Goal: Task Accomplishment & Management: Manage account settings

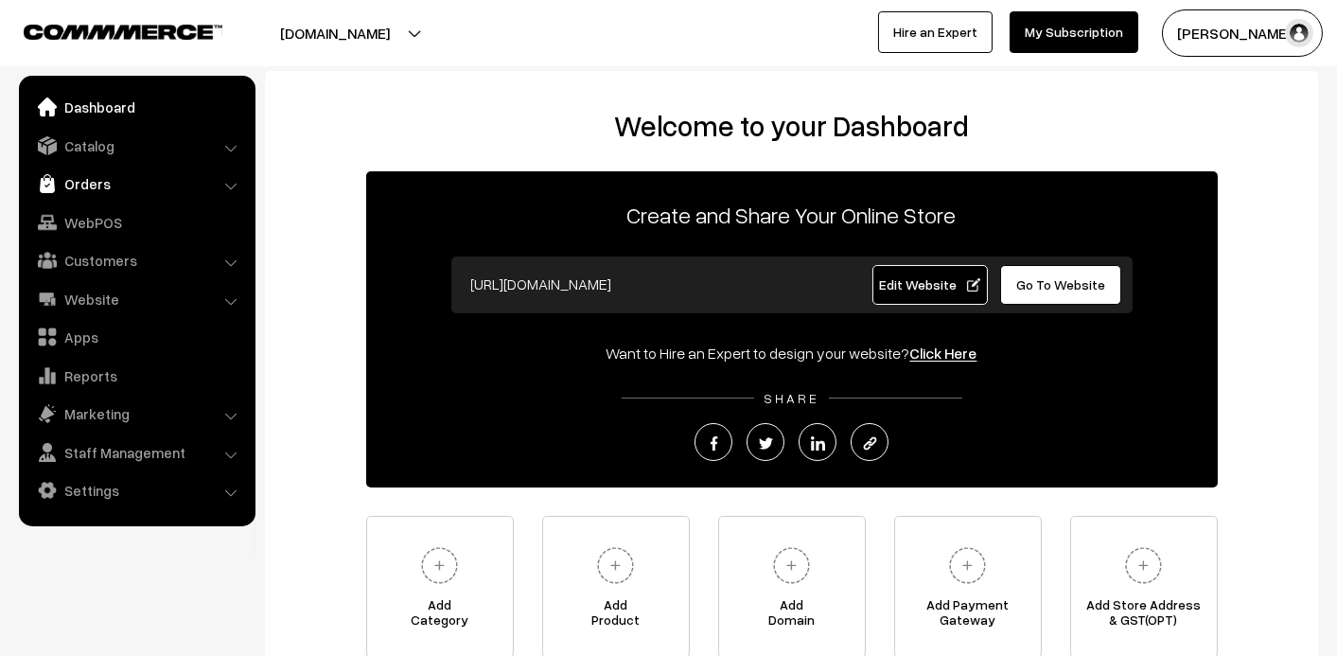
click at [88, 192] on link "Orders" at bounding box center [136, 184] width 225 height 34
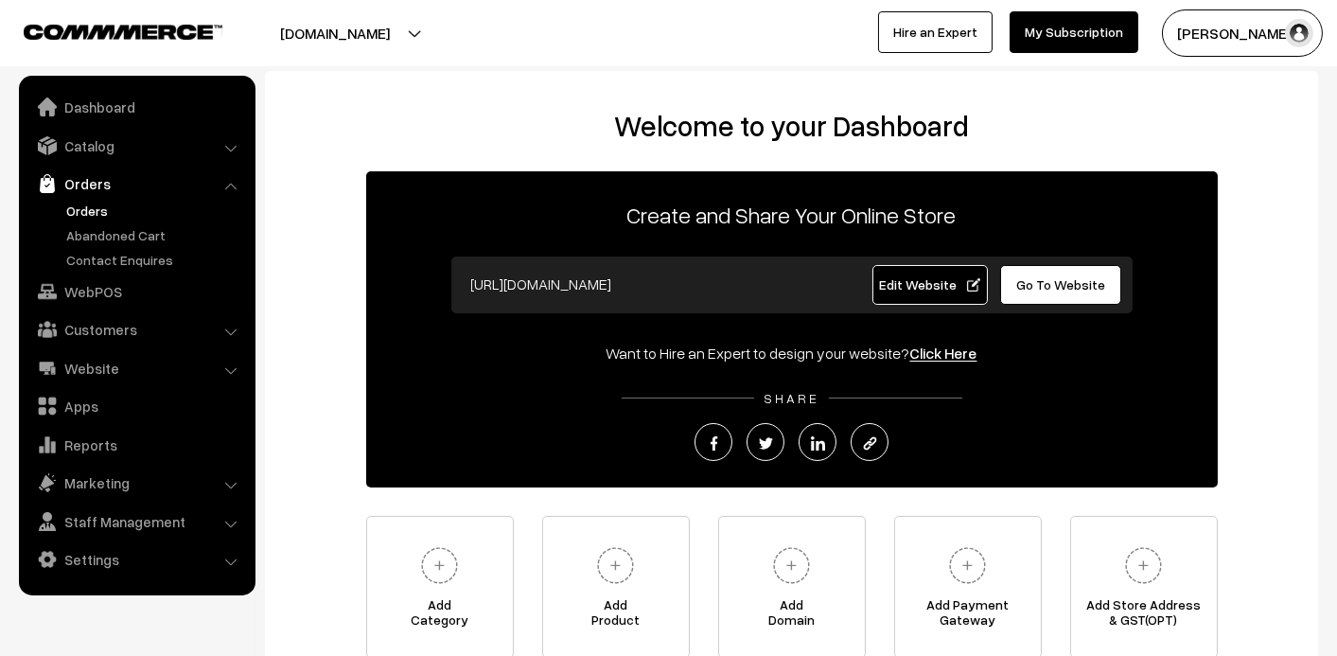
click at [88, 219] on link "Orders" at bounding box center [154, 211] width 187 height 20
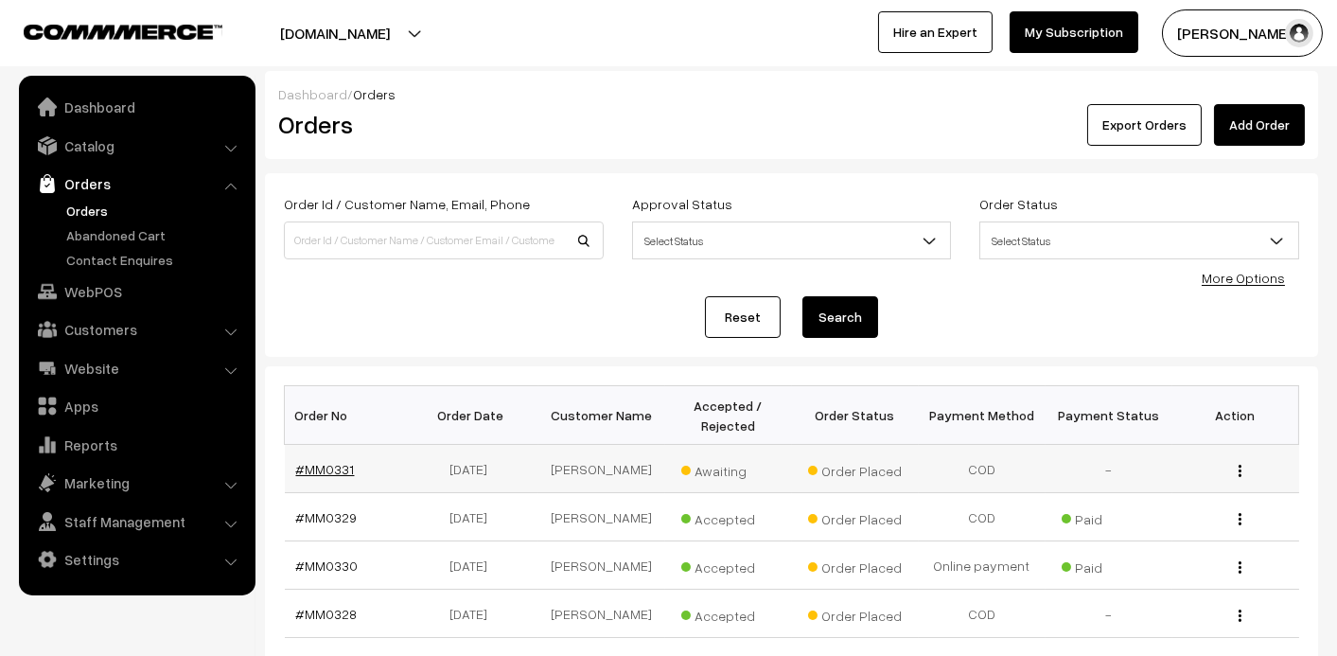
click at [318, 470] on link "#MM0331" at bounding box center [325, 469] width 59 height 16
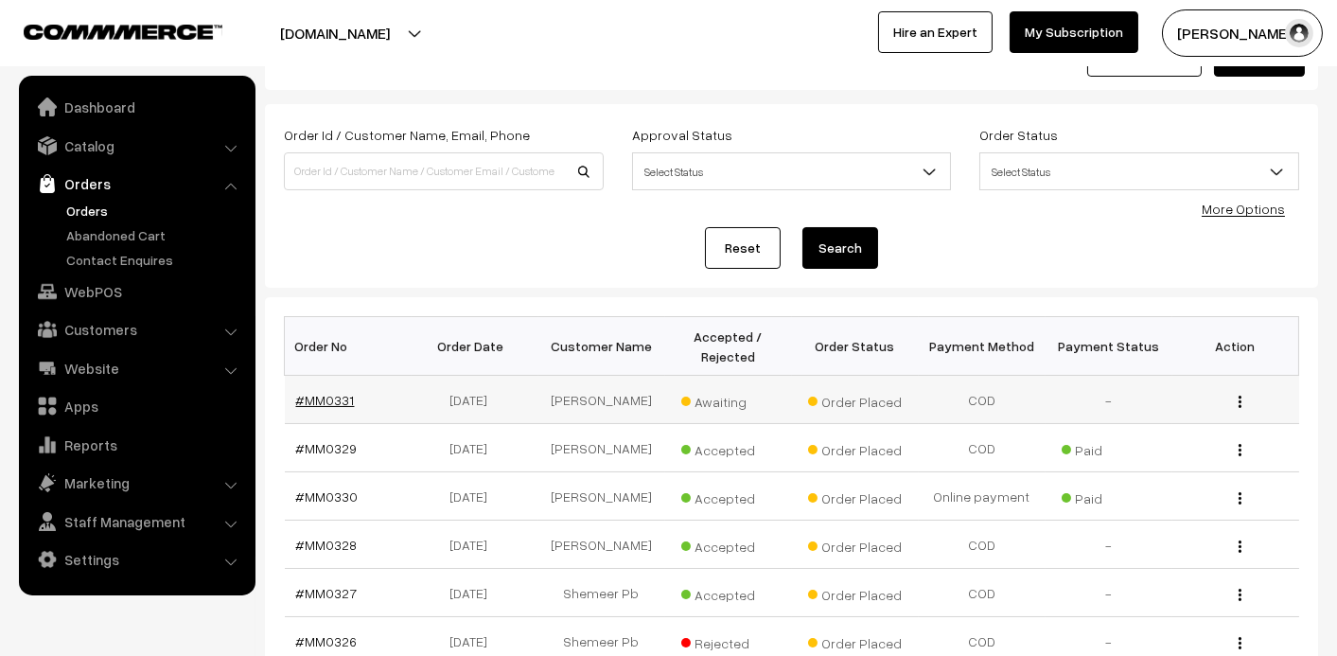
scroll to position [179, 0]
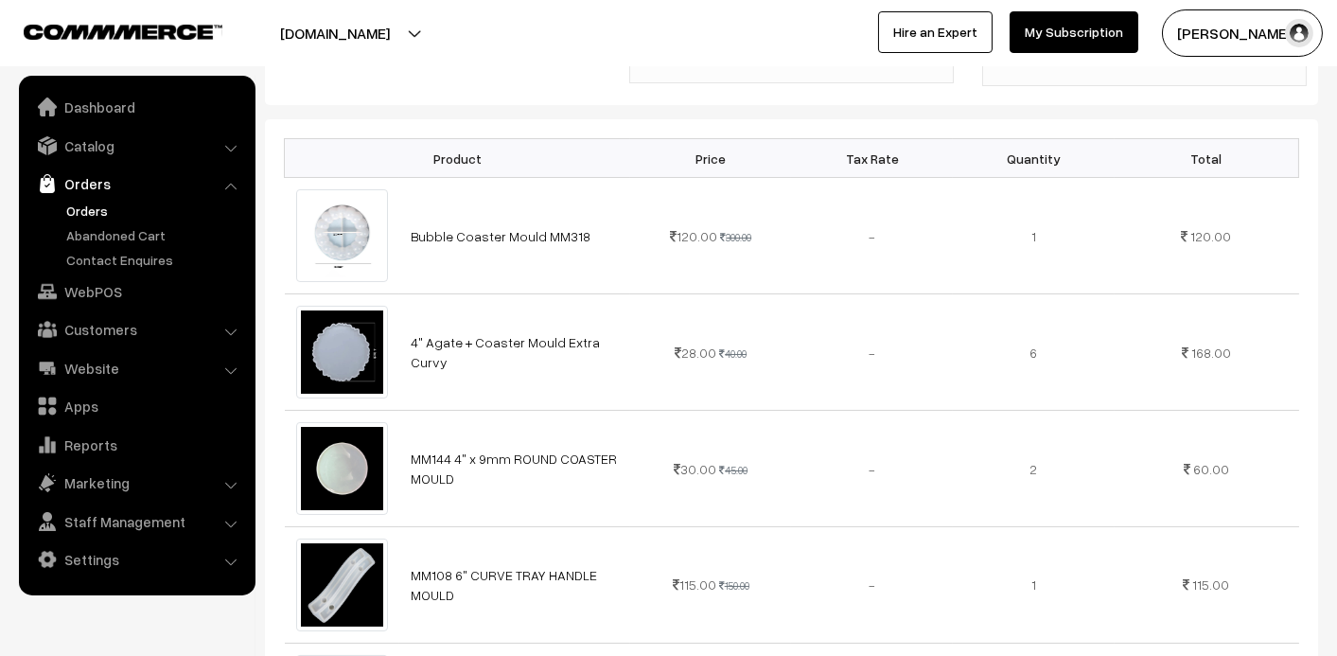
scroll to position [283, 0]
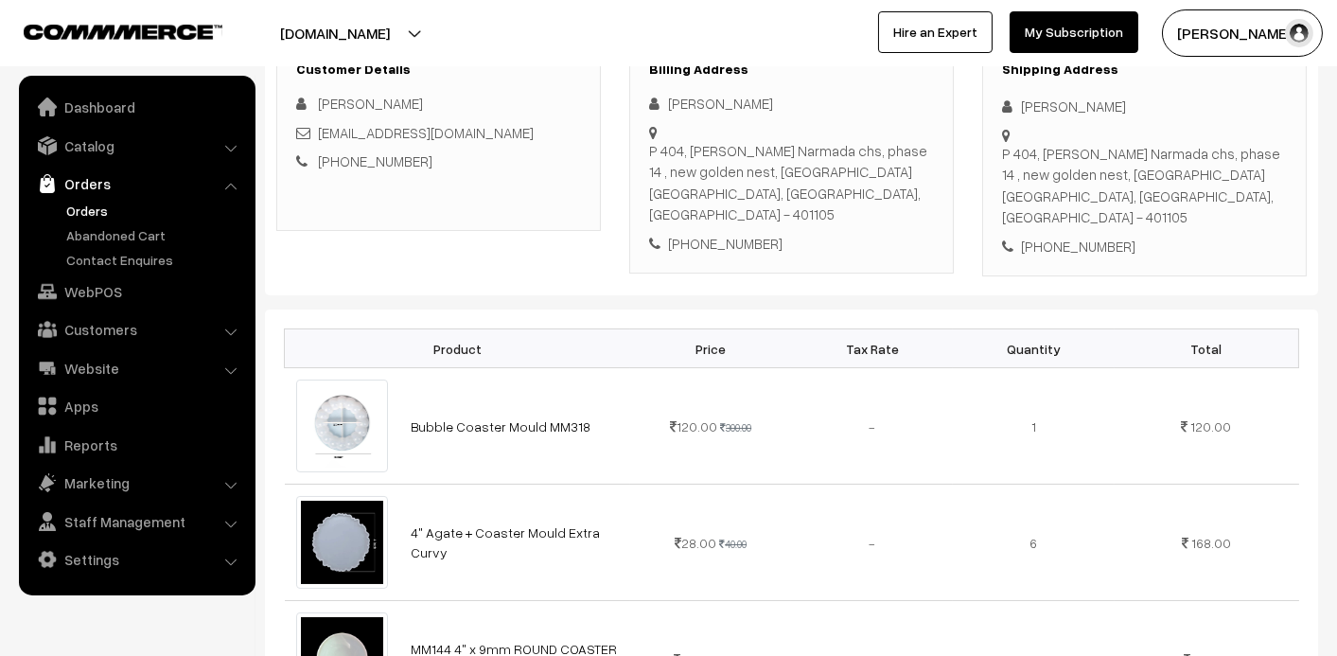
click at [719, 233] on div "+91 9167680021" at bounding box center [791, 244] width 285 height 22
click at [354, 160] on link "+91 9167680021" at bounding box center [375, 160] width 114 height 17
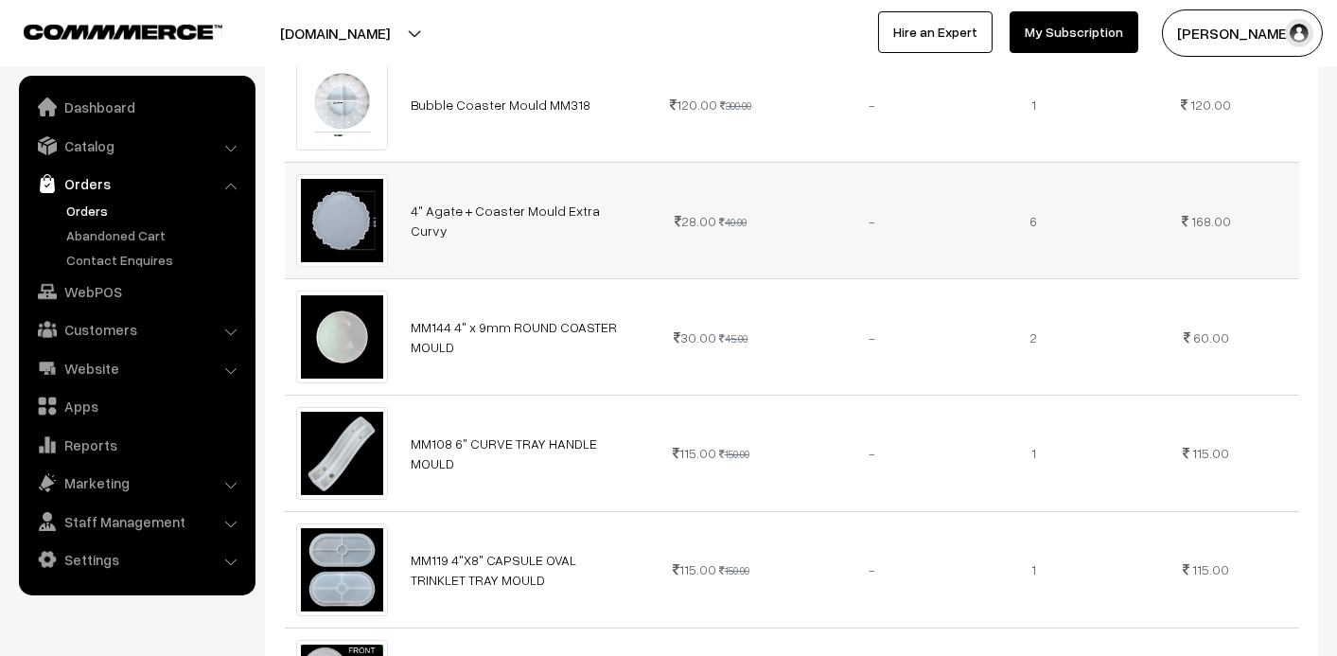
scroll to position [37, 0]
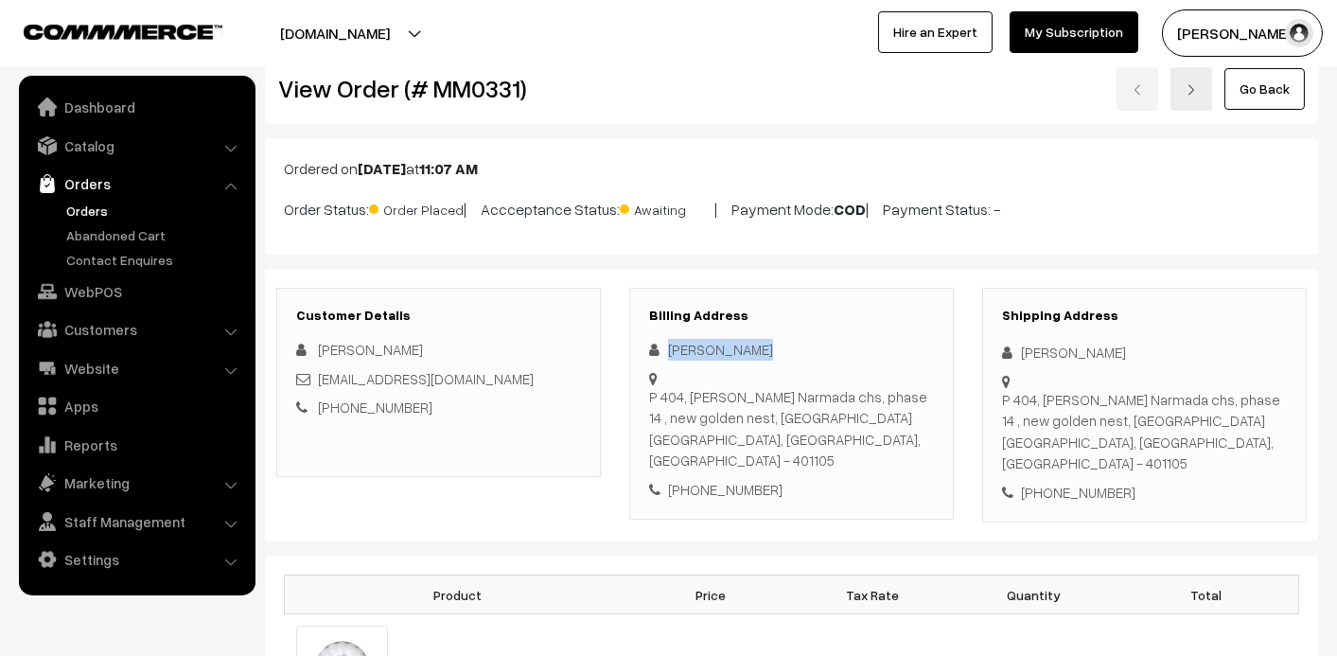
drag, startPoint x: 758, startPoint y: 342, endPoint x: 667, endPoint y: 353, distance: 91.5
click at [667, 353] on div "Jyoti Johnson" at bounding box center [791, 350] width 285 height 22
copy div "Jyoti Johnson"
drag, startPoint x: 1162, startPoint y: 472, endPoint x: 1044, endPoint y: 484, distance: 118.9
click at [1044, 484] on div "Shipping Address Jyoti Johnson P 404, Sonam Narmada chs, phase 14 , new golden …" at bounding box center [1144, 406] width 325 height 236
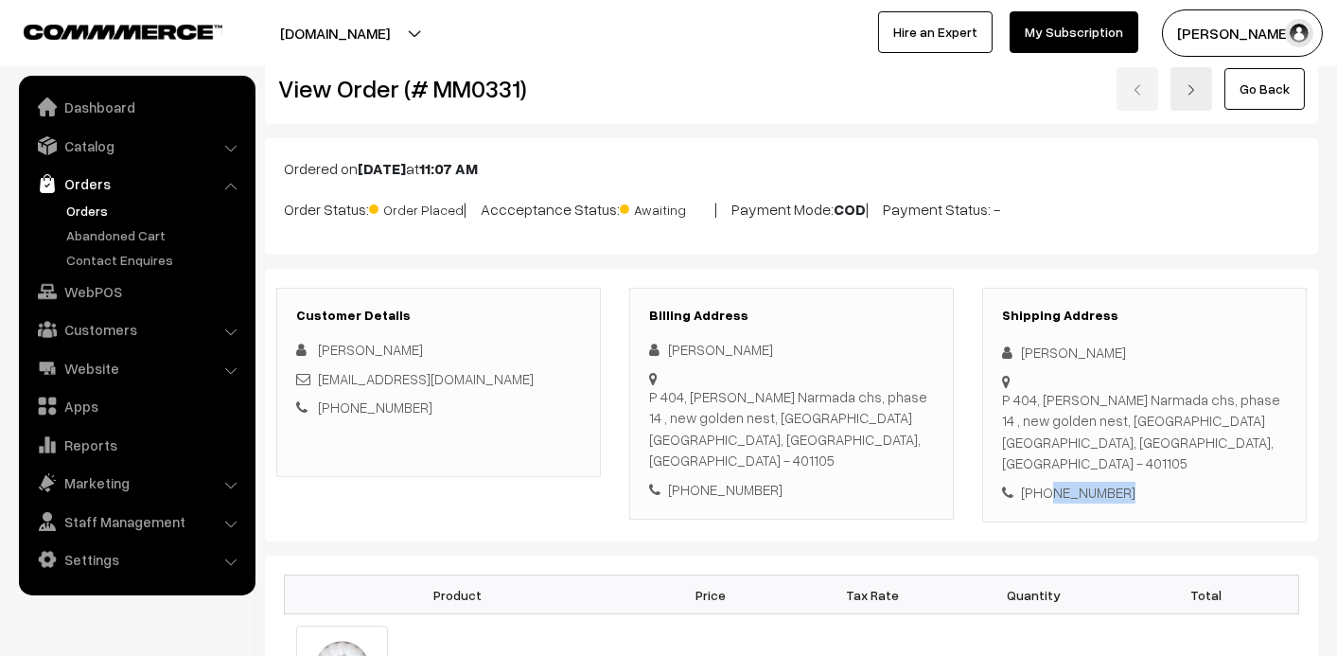
copy div "9167680021"
drag, startPoint x: 1000, startPoint y: 401, endPoint x: 1032, endPoint y: 420, distance: 37.3
click at [1032, 420] on div "Shipping Address Jyoti Johnson P 404, Sonam Narmada chs, phase 14 , new golden …" at bounding box center [1144, 406] width 325 height 236
drag, startPoint x: 1117, startPoint y: 470, endPoint x: 1002, endPoint y: 392, distance: 139.6
click at [1002, 392] on div "Shipping Address Jyoti Johnson P 404, Sonam Narmada chs, phase 14 , new golden …" at bounding box center [1144, 406] width 325 height 236
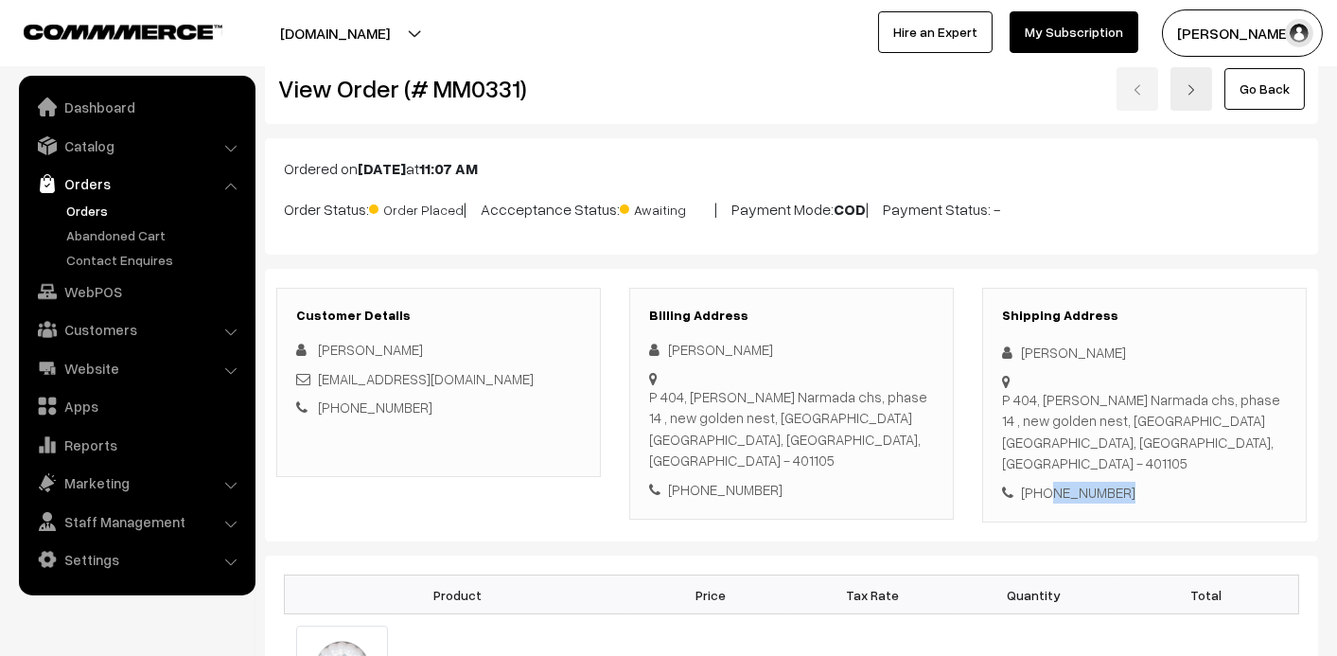
copy div "P 404, Sonam Narmada chs, phase 14 , new golden nest, Bhayander east Mumbai, Ma…"
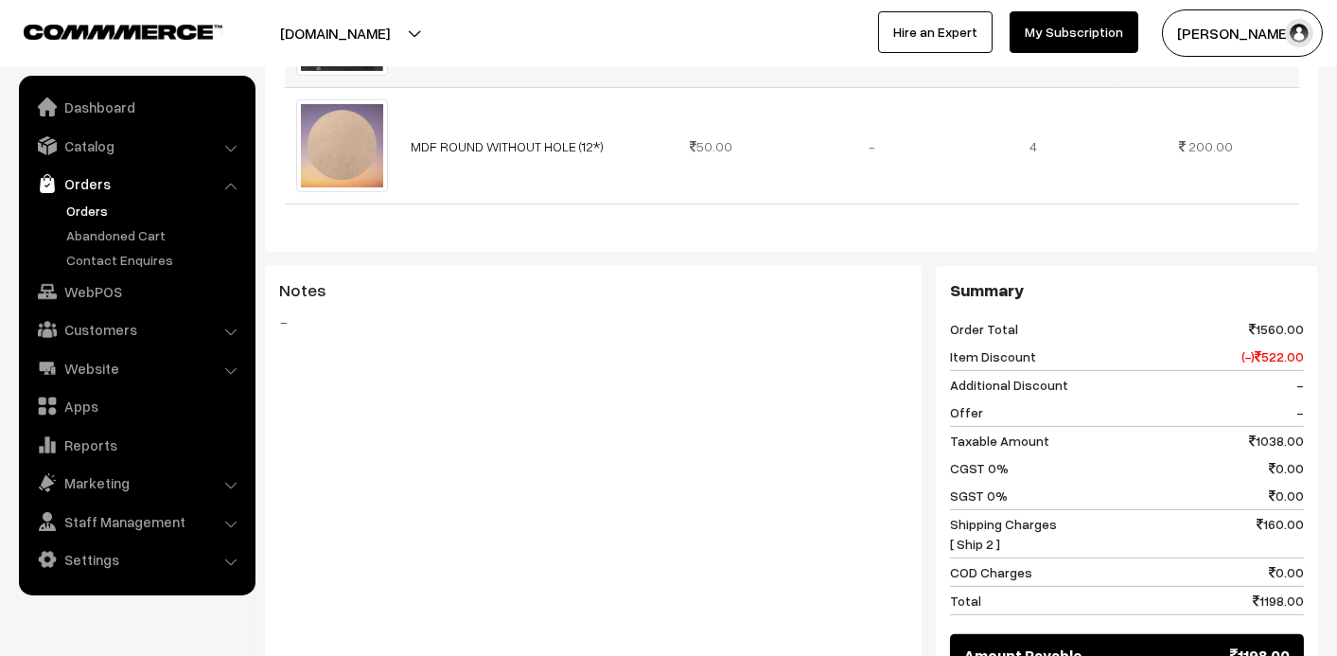
scroll to position [1740, 0]
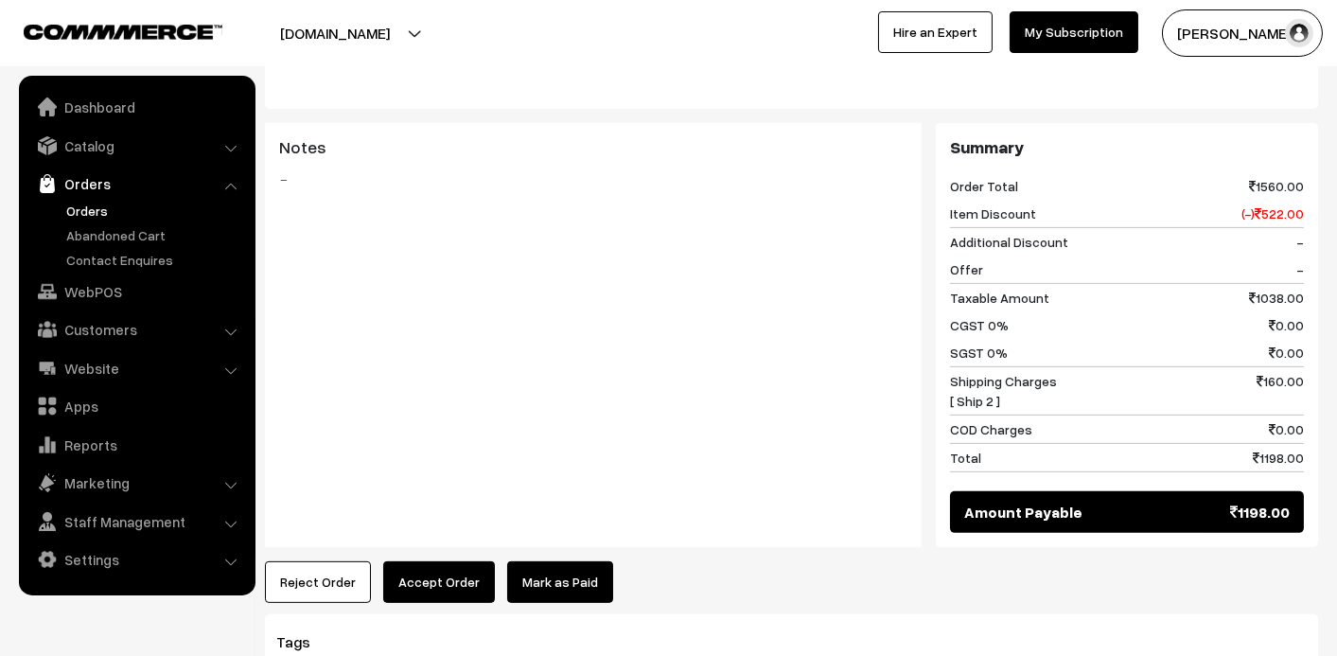
click at [453, 561] on button "Accept Order" at bounding box center [439, 582] width 112 height 42
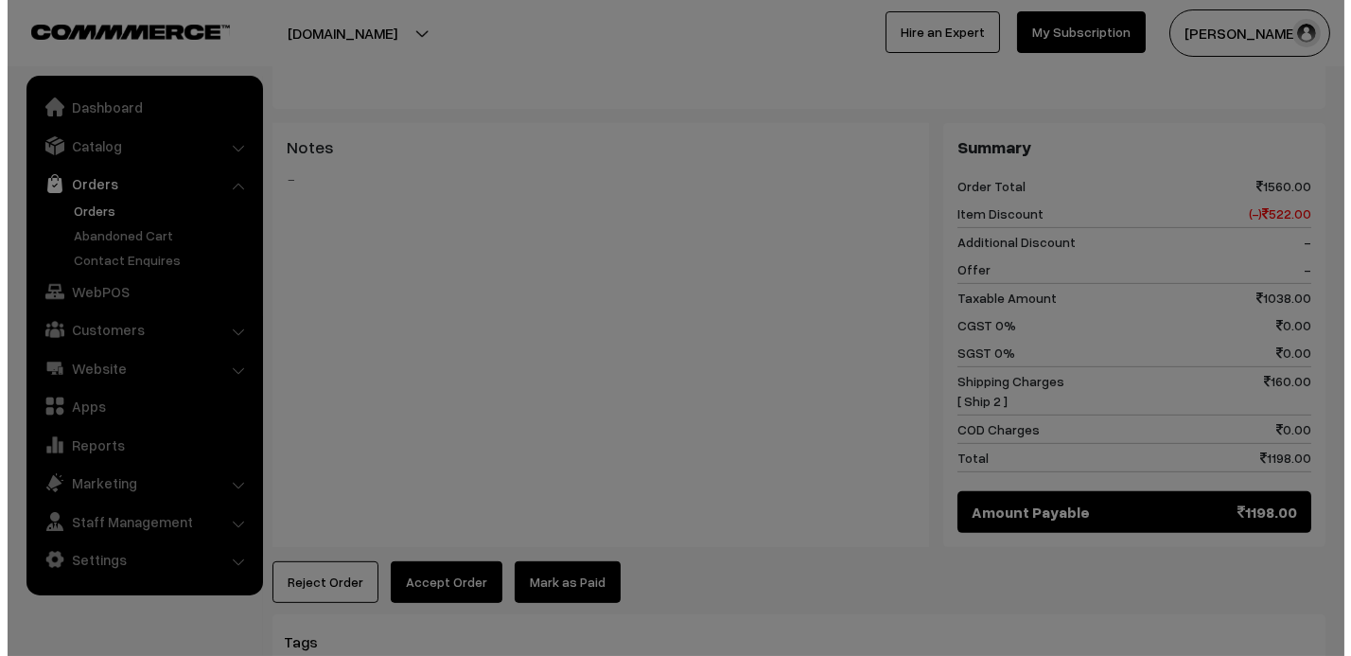
scroll to position [1754, 0]
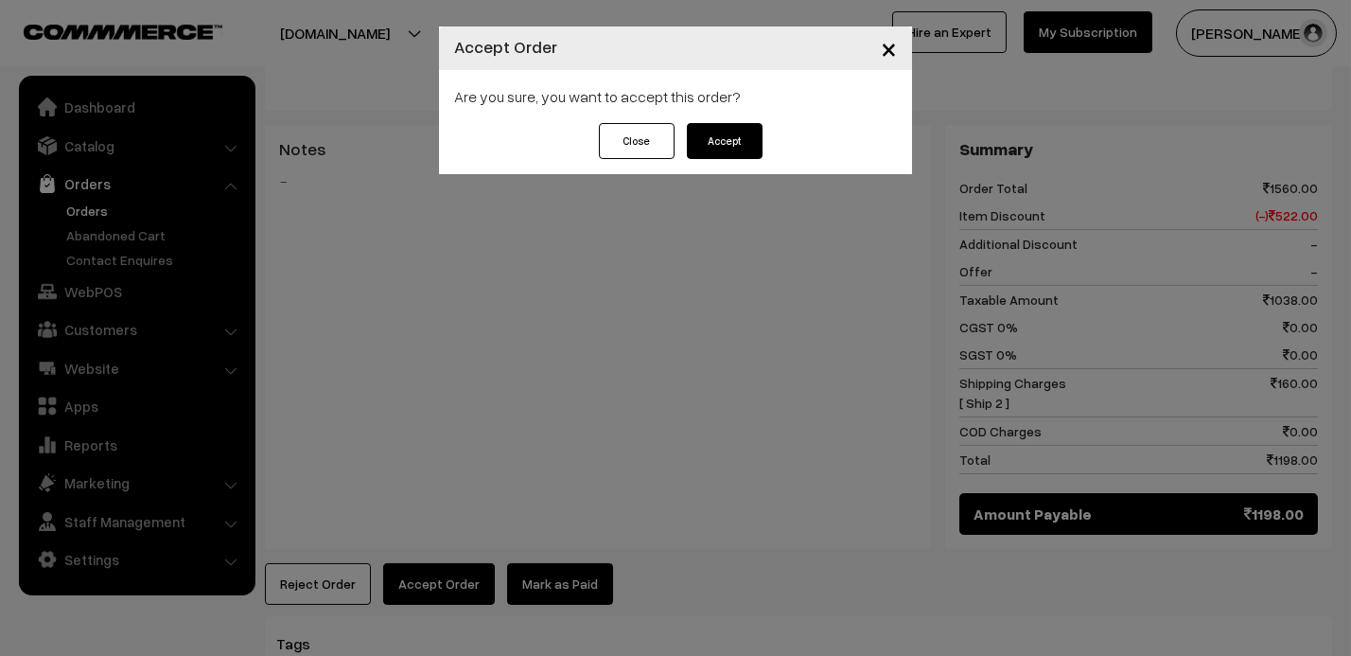
click at [724, 144] on button "Accept" at bounding box center [725, 141] width 76 height 36
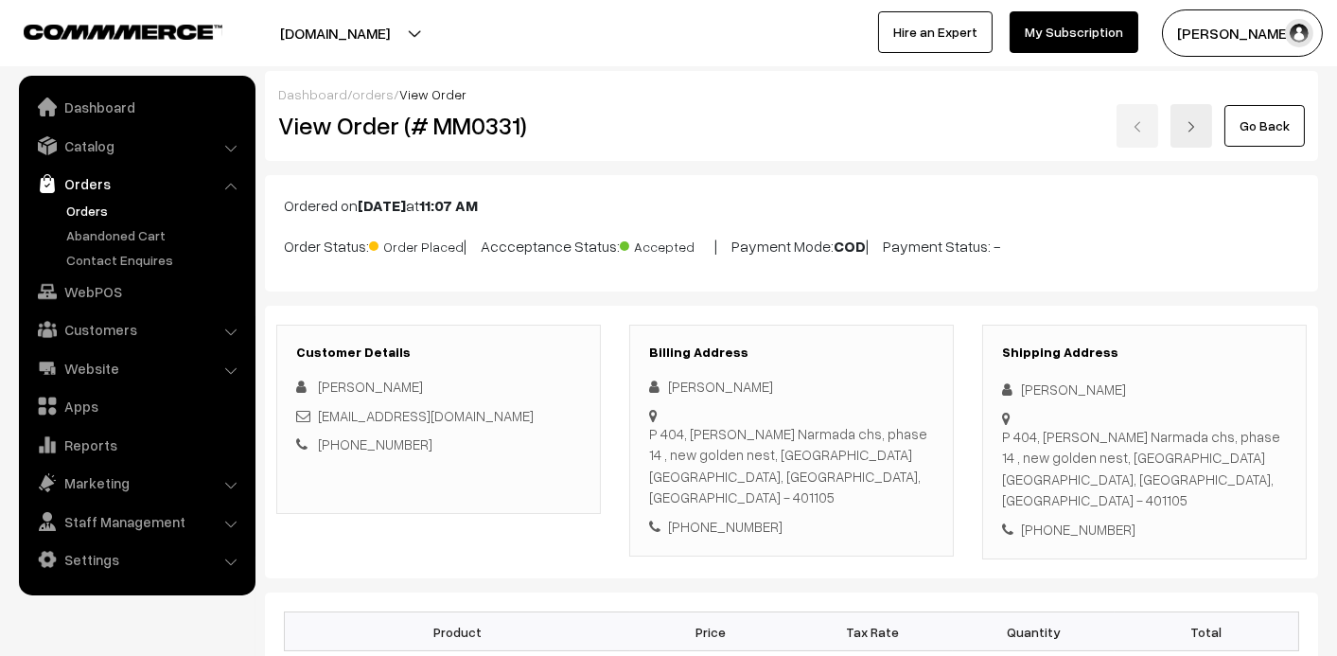
click at [102, 213] on link "Orders" at bounding box center [154, 211] width 187 height 20
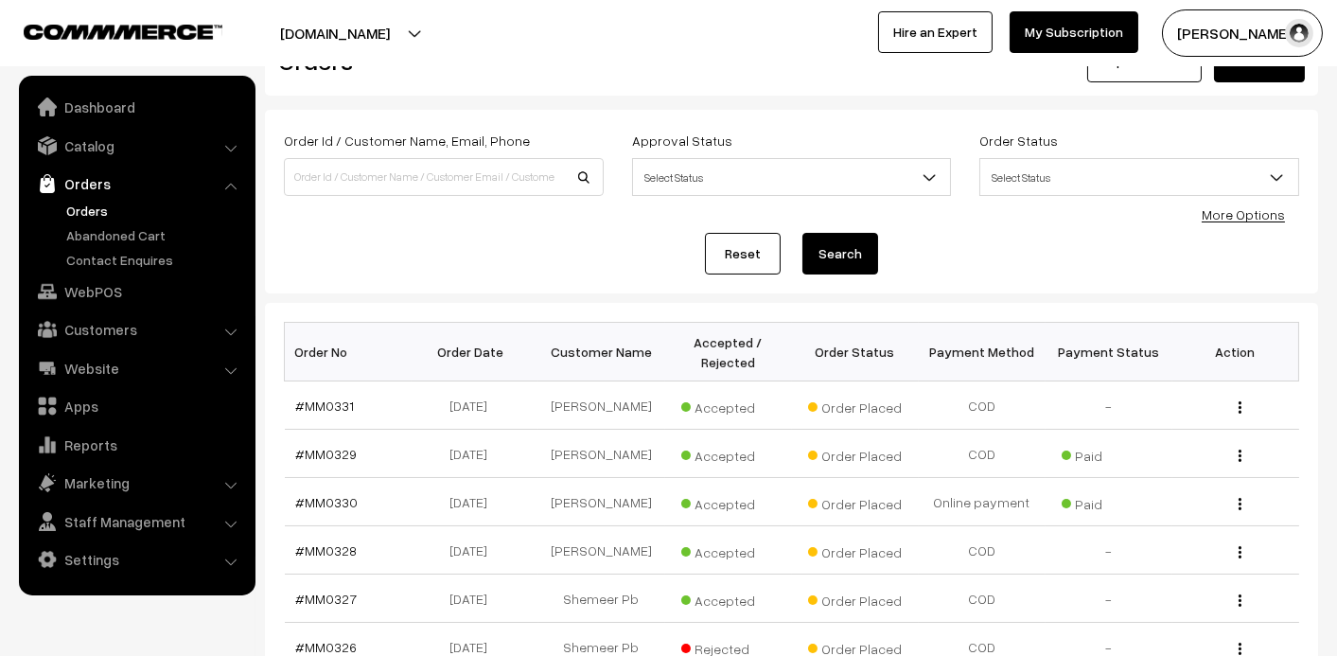
scroll to position [95, 0]
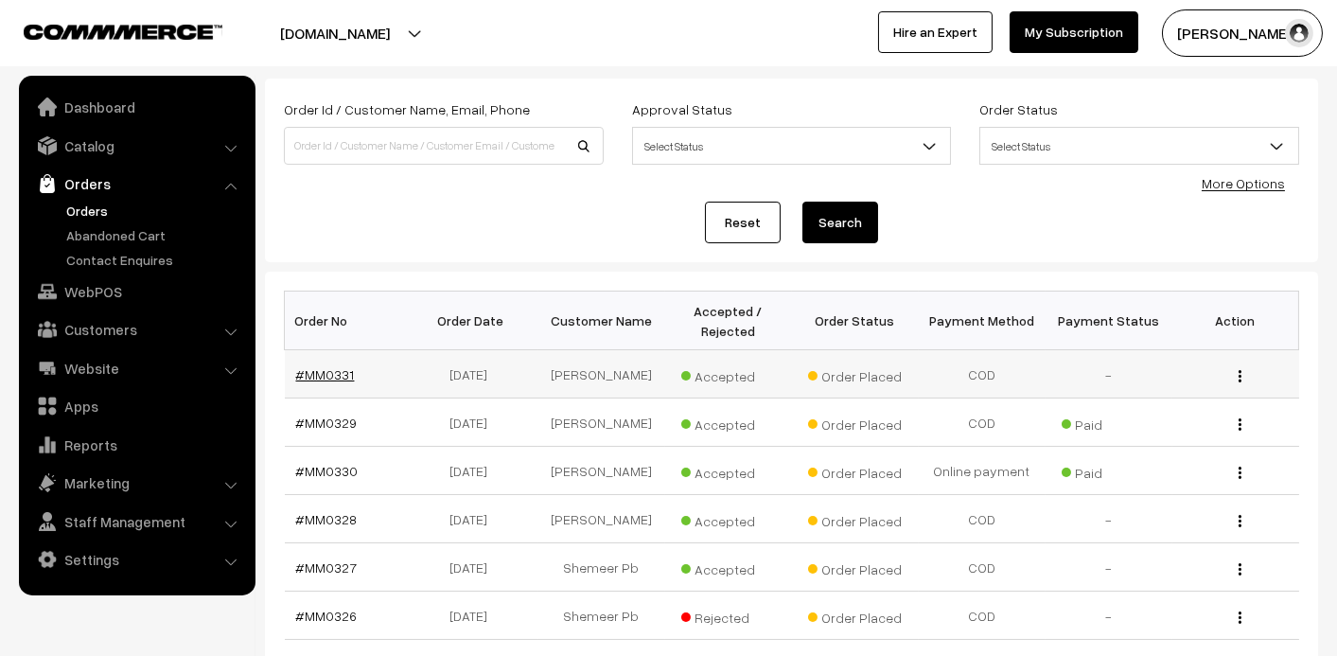
click at [321, 378] on link "#MM0331" at bounding box center [325, 374] width 59 height 16
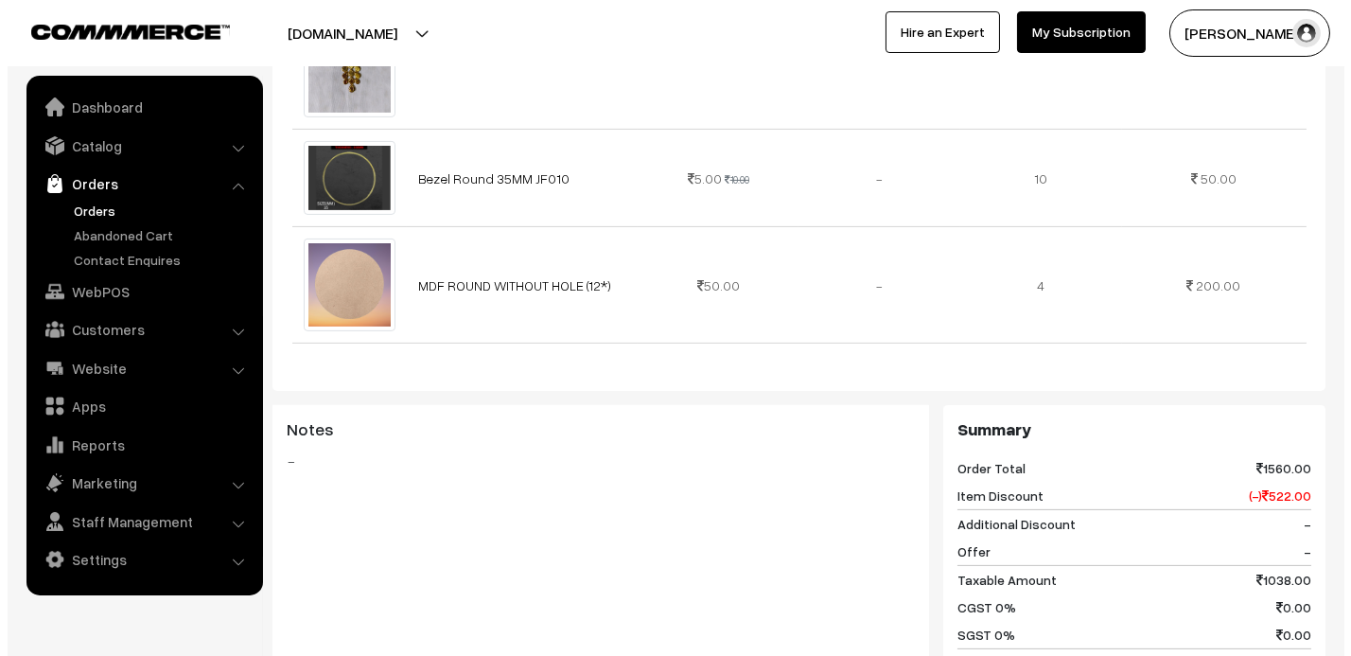
scroll to position [1797, 0]
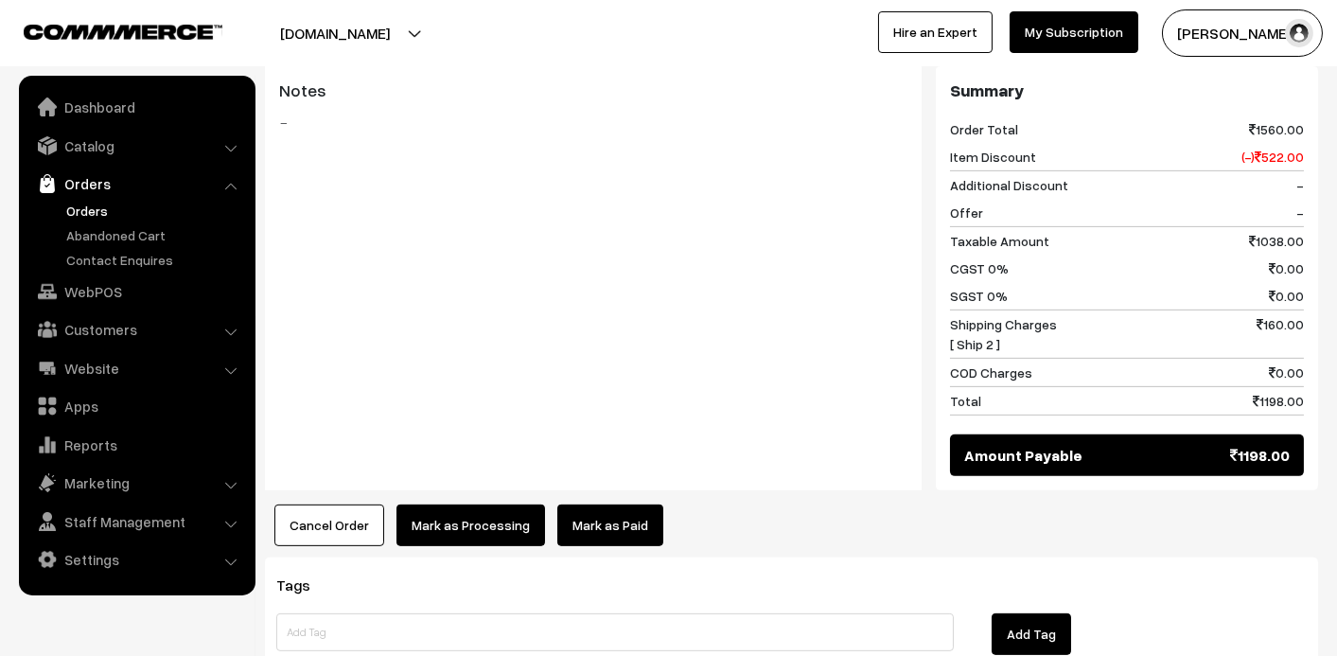
click at [627, 504] on link "Mark as Paid" at bounding box center [610, 525] width 106 height 42
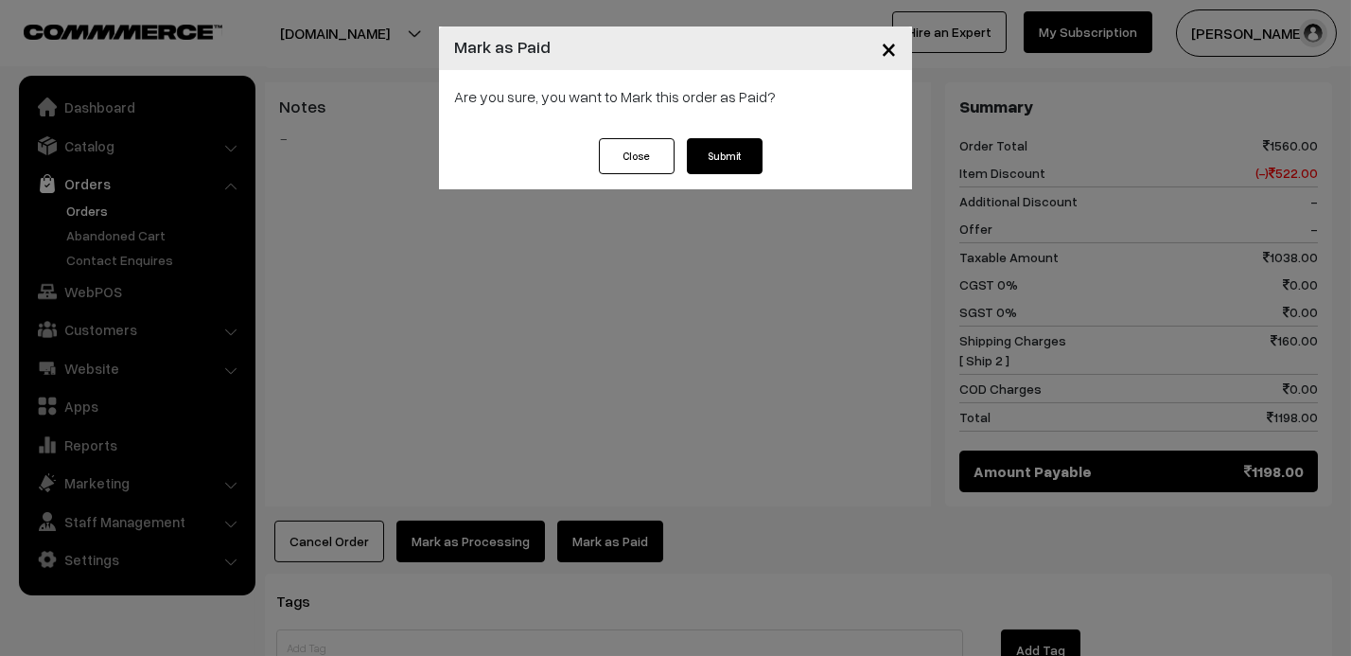
click at [725, 154] on button "Submit" at bounding box center [725, 156] width 76 height 36
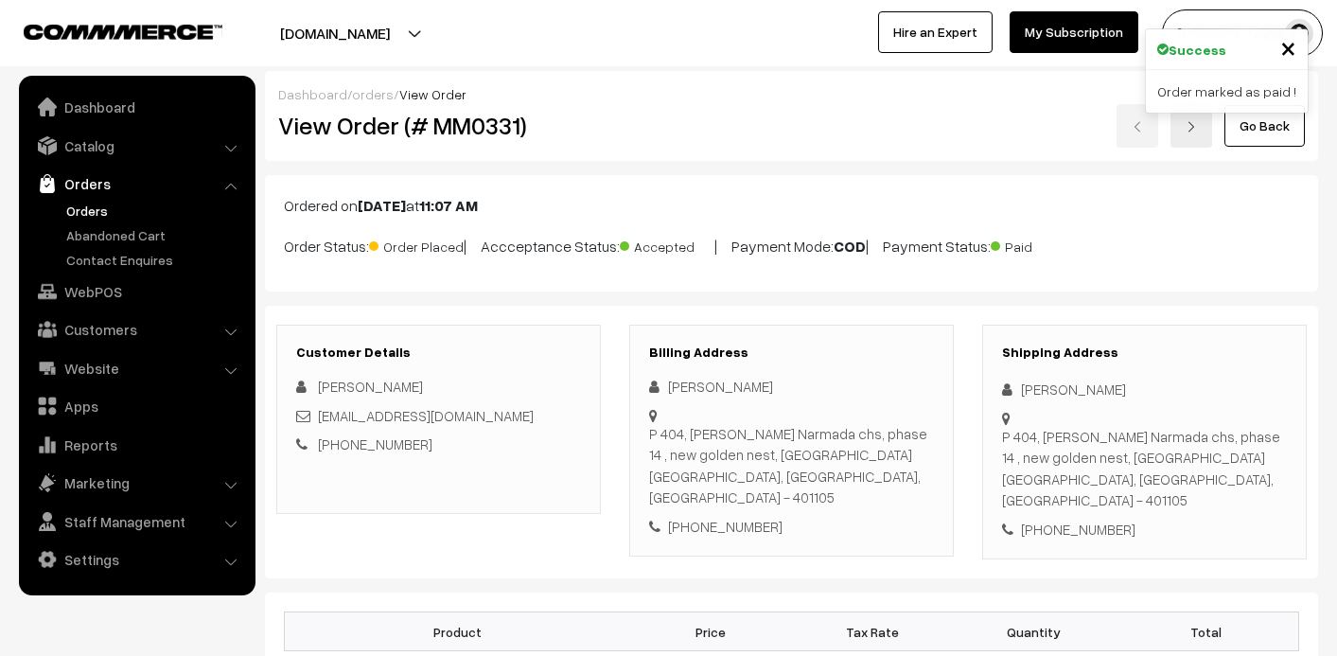
scroll to position [1797, 0]
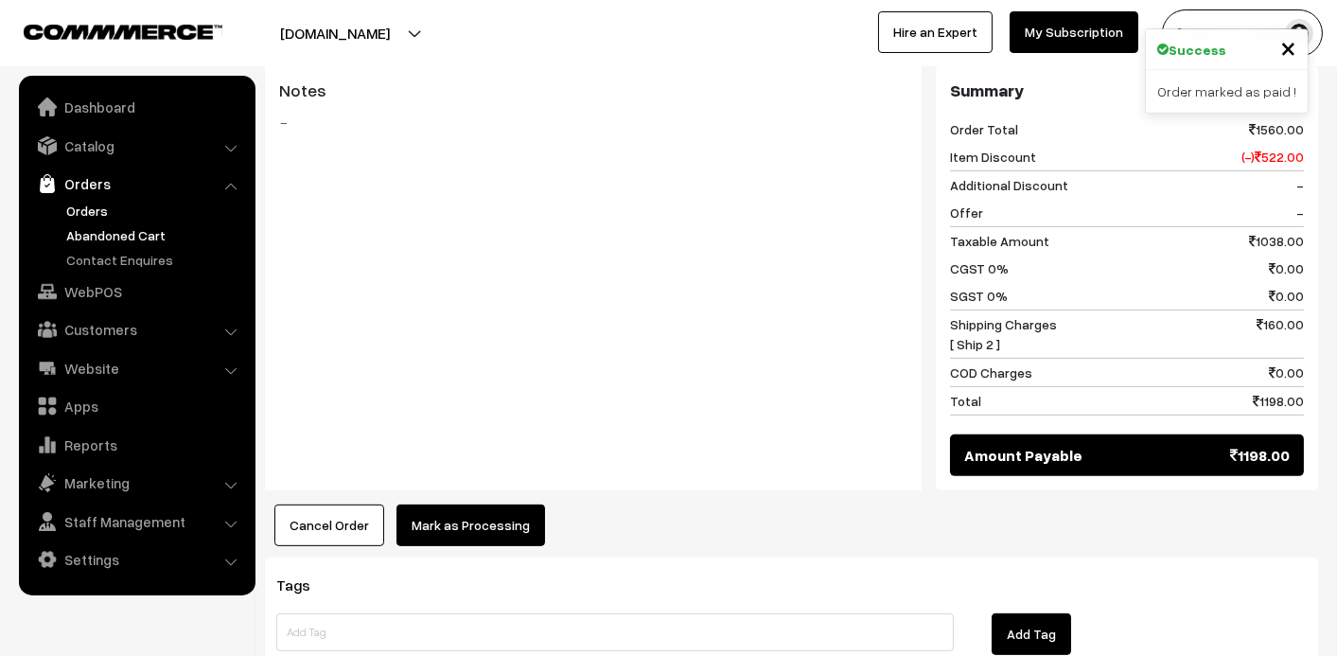
click at [85, 227] on link "Abandoned Cart" at bounding box center [154, 235] width 187 height 20
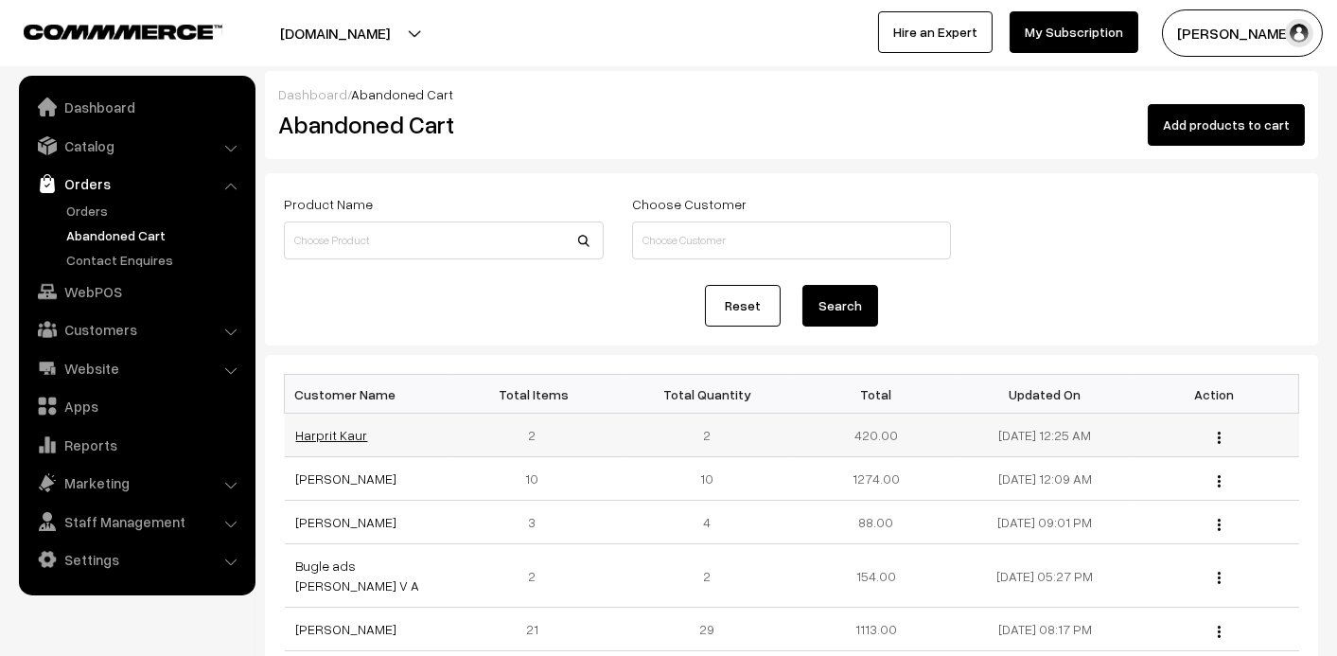
click at [345, 427] on link "Harprit Kaur" at bounding box center [332, 435] width 72 height 16
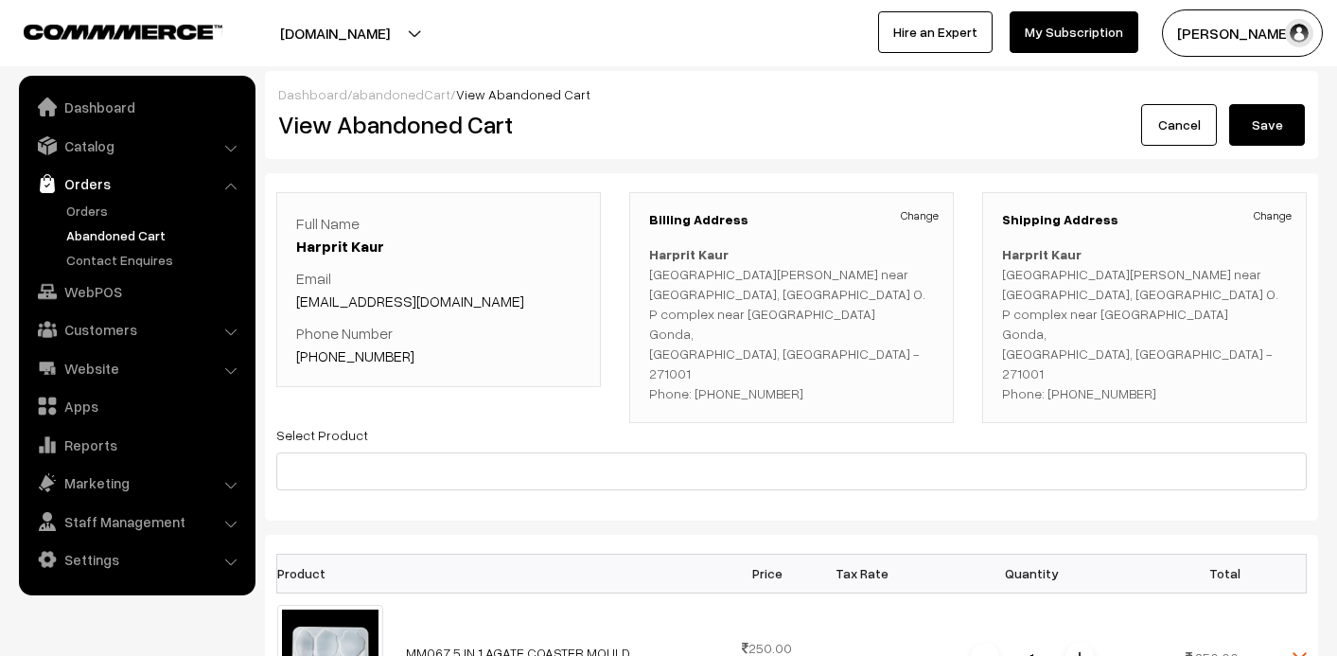
scroll to position [189, 0]
